Goal: Find specific page/section: Find specific page/section

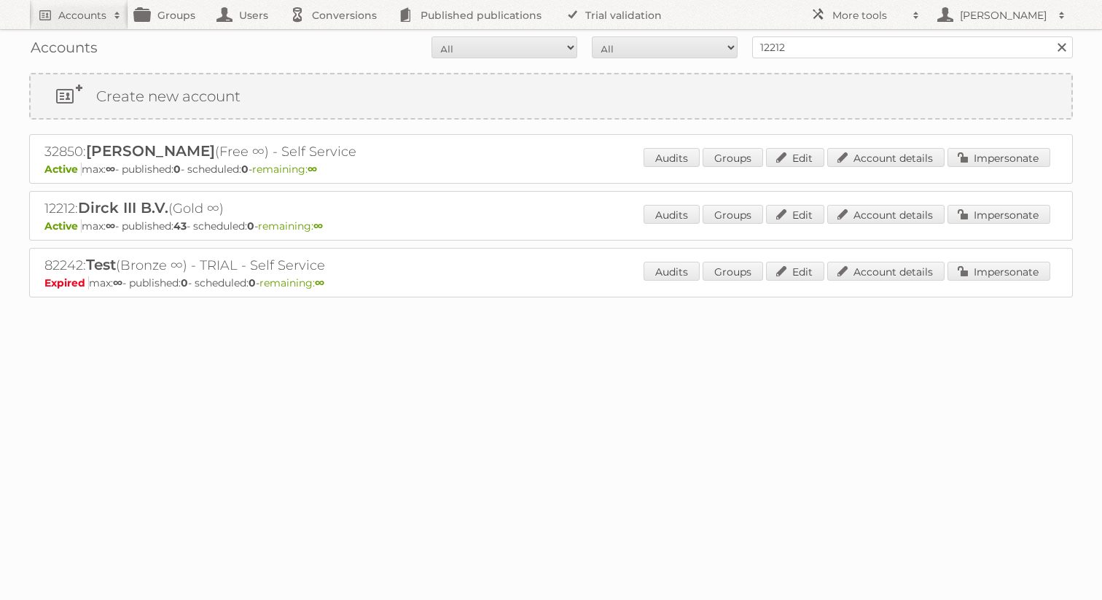
click at [1056, 46] on link at bounding box center [1062, 47] width 22 height 22
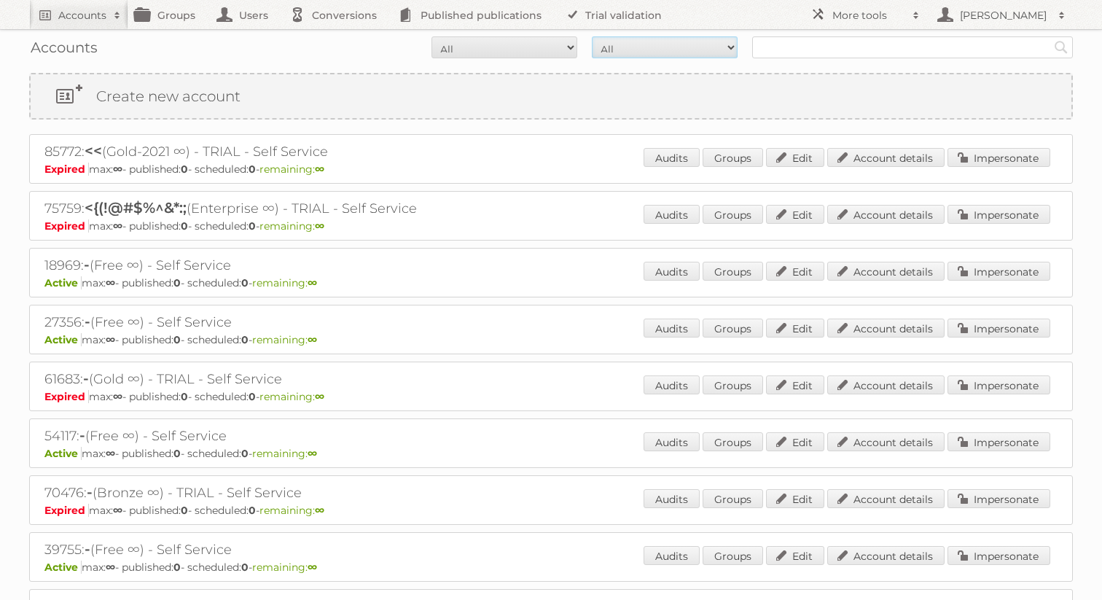
click at [650, 54] on select "All Paid Trials Self service" at bounding box center [665, 47] width 146 height 22
click at [791, 49] on input "text" at bounding box center [912, 47] width 321 height 22
type input "51846"
click at [1050, 36] on input "Search" at bounding box center [1061, 47] width 22 height 22
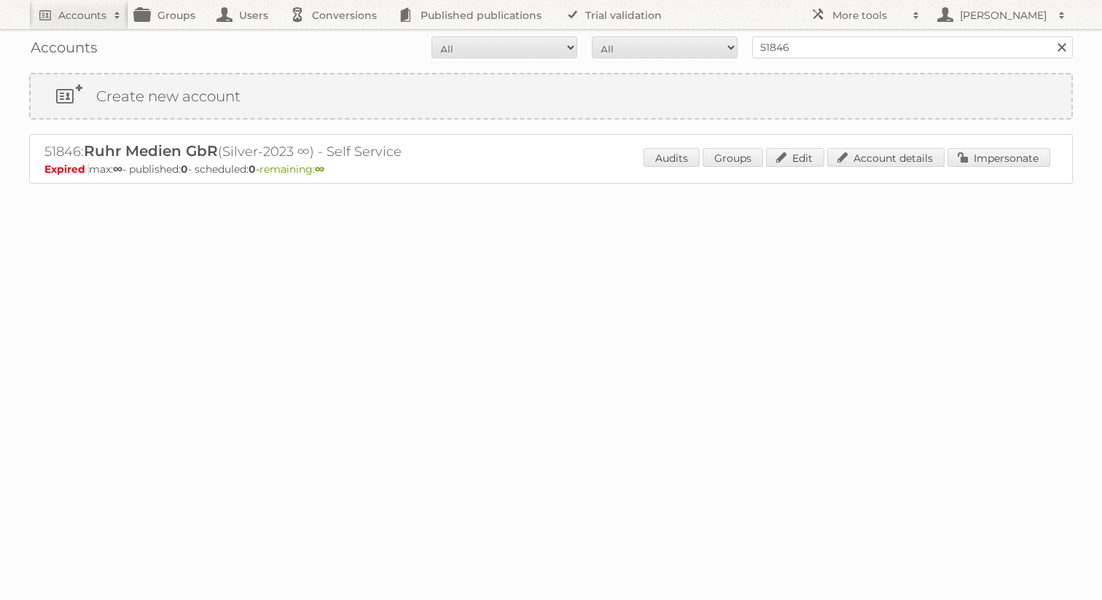
click at [324, 164] on span "remaining: ∞" at bounding box center [291, 168] width 65 height 13
click at [918, 157] on link "Account details" at bounding box center [885, 157] width 117 height 19
